Goal: Transaction & Acquisition: Book appointment/travel/reservation

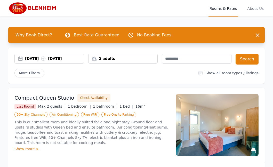
click at [45, 58] on div "[DATE] [DATE]" at bounding box center [54, 58] width 59 height 5
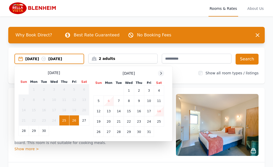
click at [160, 73] on icon at bounding box center [161, 73] width 4 height 4
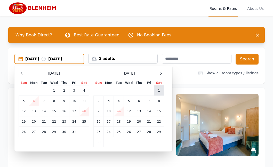
click at [158, 90] on td "1" at bounding box center [159, 90] width 10 height 10
click at [98, 101] on td "2" at bounding box center [99, 101] width 10 height 10
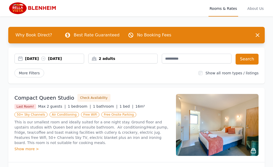
click at [105, 58] on div "2 adults" at bounding box center [122, 58] width 69 height 5
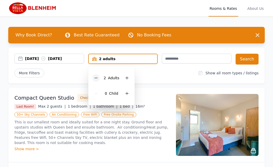
click at [97, 77] on icon at bounding box center [96, 78] width 4 height 4
click at [244, 58] on button "Search" at bounding box center [246, 59] width 23 height 11
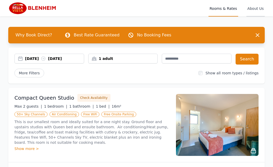
click at [255, 9] on span "About Us" at bounding box center [255, 8] width 18 height 17
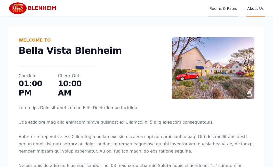
click at [223, 9] on span "Rooms & Rates" at bounding box center [222, 8] width 29 height 17
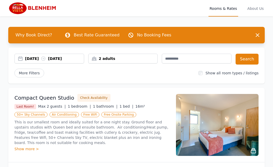
click at [45, 58] on div "[DATE] [DATE]" at bounding box center [54, 58] width 59 height 5
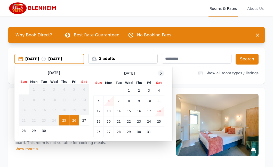
click at [159, 74] on icon at bounding box center [161, 73] width 4 height 4
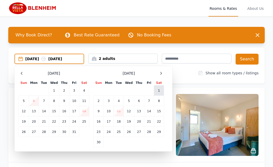
click at [159, 89] on td "1" at bounding box center [159, 90] width 10 height 10
click at [99, 99] on td "2" at bounding box center [99, 101] width 10 height 10
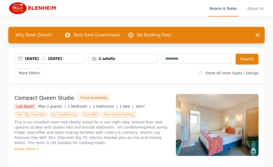
click at [100, 57] on div "2 adults" at bounding box center [122, 58] width 69 height 5
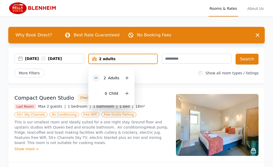
click at [96, 77] on icon at bounding box center [96, 78] width 4 height 4
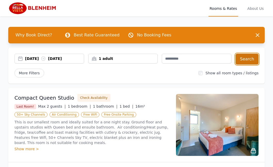
click at [246, 57] on button "Search" at bounding box center [246, 59] width 23 height 11
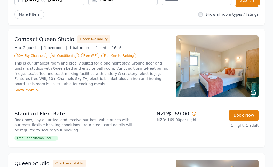
scroll to position [69, 0]
